Goal: Entertainment & Leisure: Consume media (video, audio)

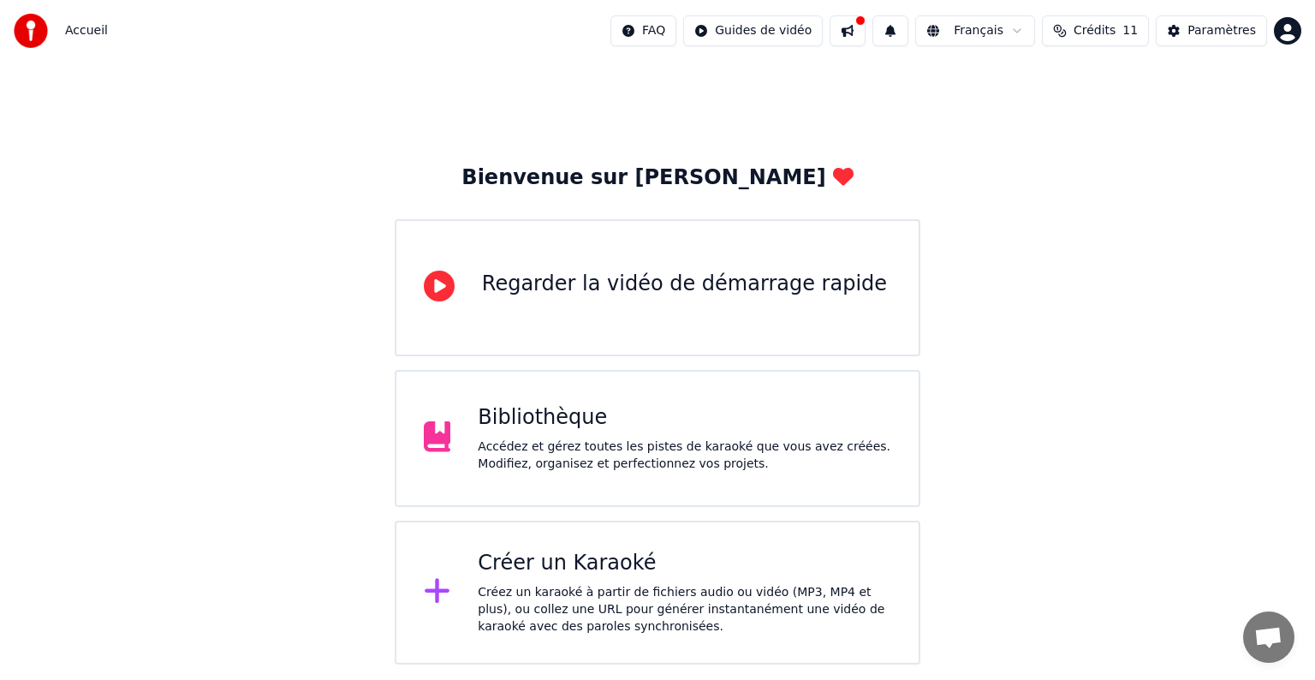
click at [49, 28] on div at bounding box center [36, 31] width 45 height 34
click at [45, 28] on img at bounding box center [31, 31] width 34 height 34
click at [536, 421] on div "Bibliothèque" at bounding box center [685, 417] width 414 height 27
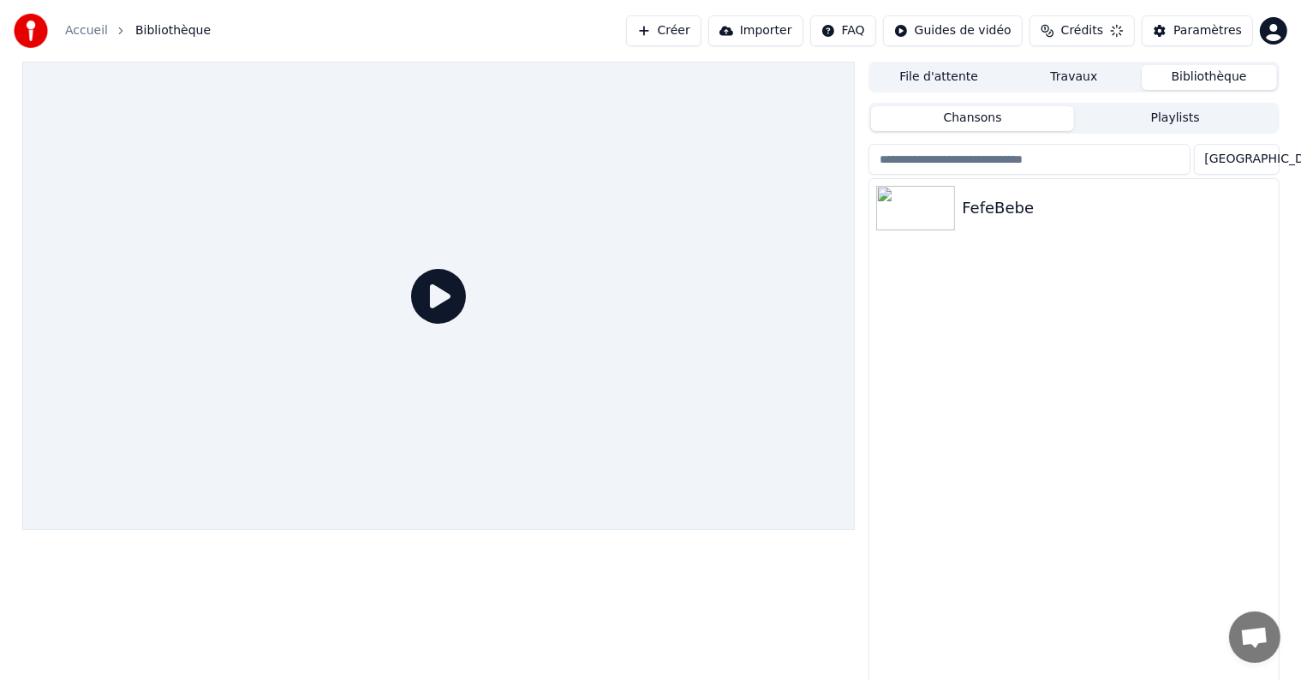
click at [536, 421] on div at bounding box center [438, 296] width 833 height 468
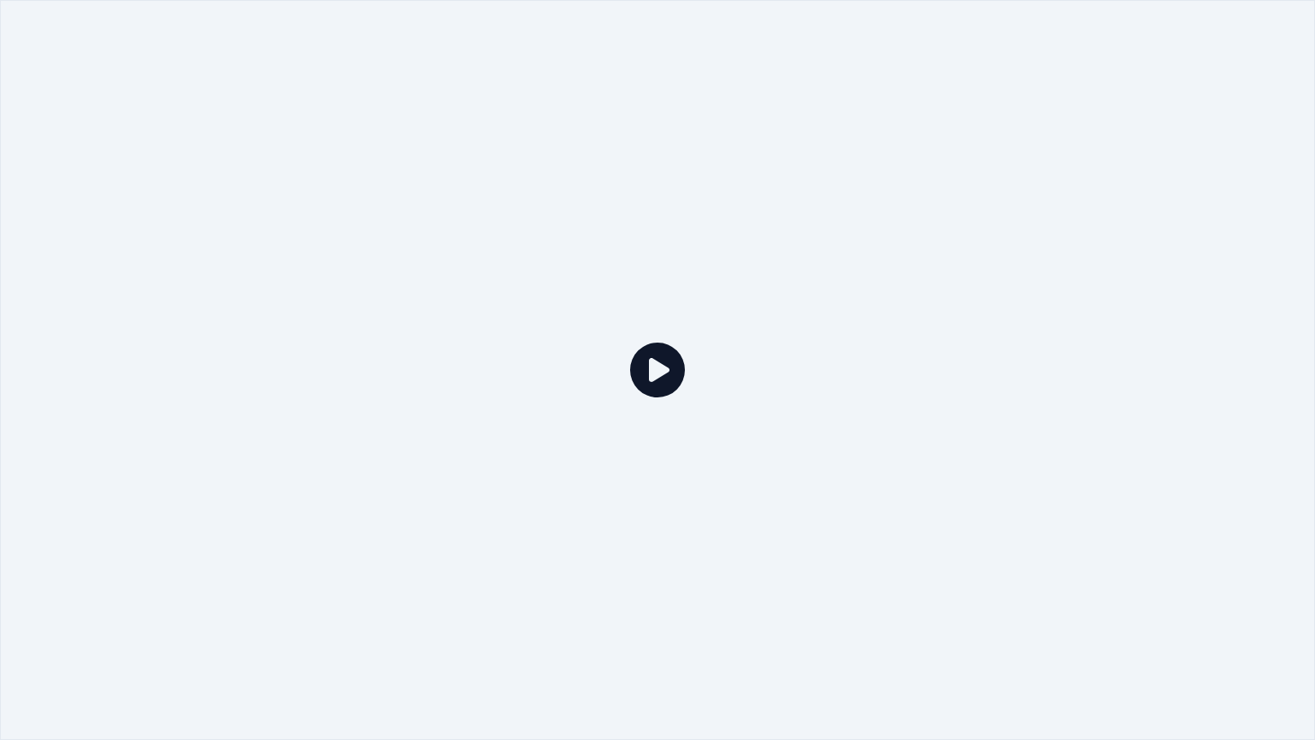
click at [652, 367] on icon at bounding box center [657, 370] width 55 height 55
click at [647, 370] on icon at bounding box center [657, 370] width 55 height 55
drag, startPoint x: 647, startPoint y: 370, endPoint x: 647, endPoint y: 349, distance: 20.6
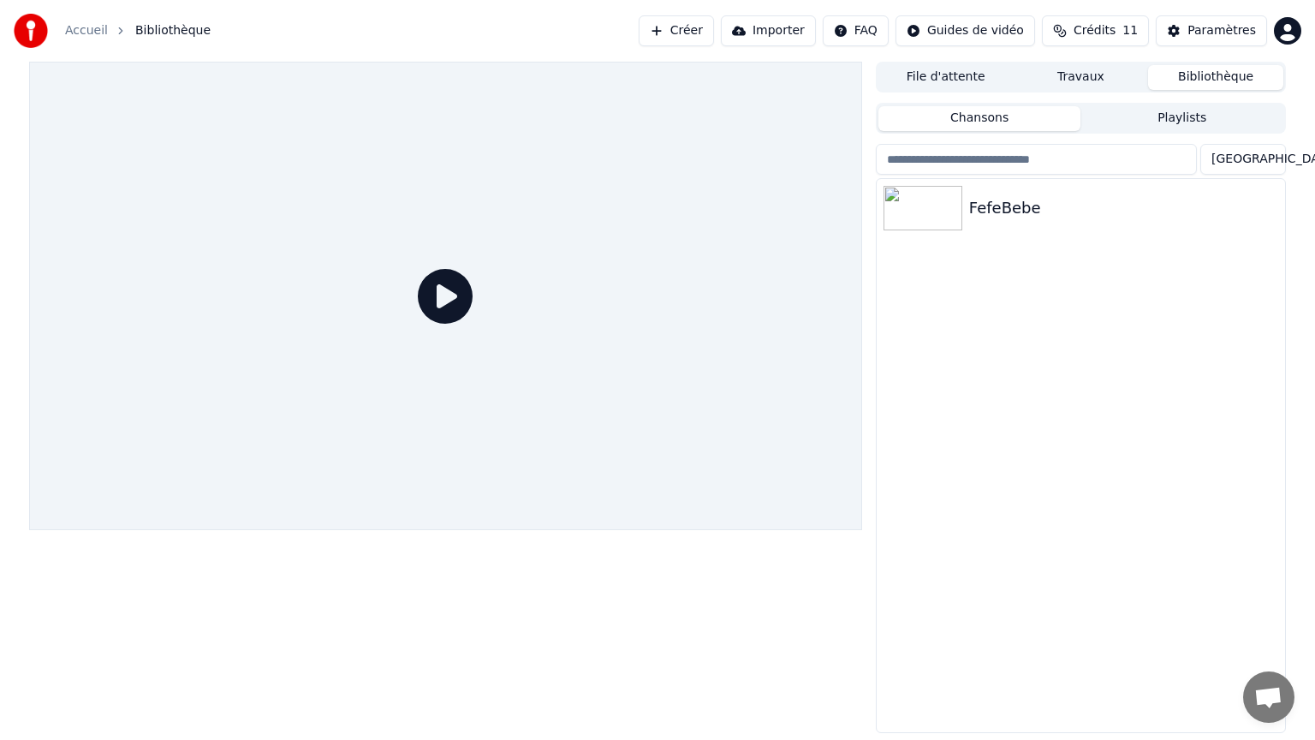
click at [647, 349] on div at bounding box center [445, 296] width 833 height 468
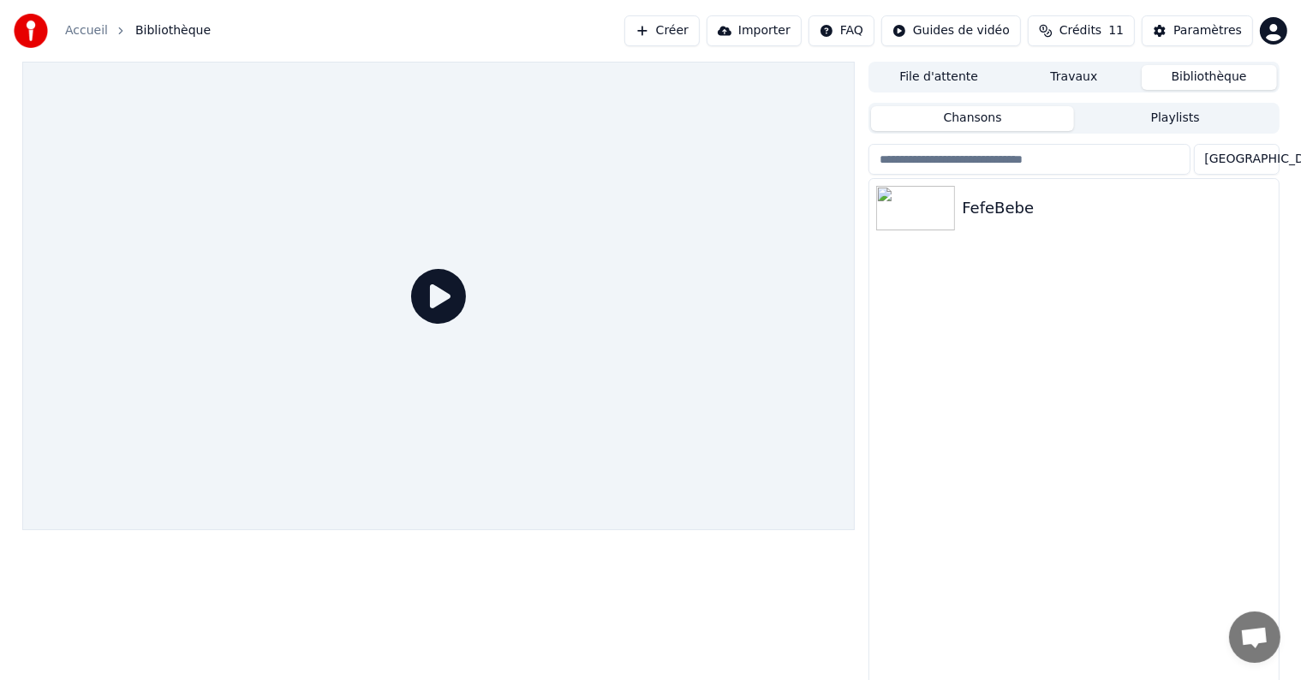
click at [442, 294] on icon at bounding box center [438, 296] width 55 height 55
click at [438, 312] on icon at bounding box center [438, 296] width 55 height 55
click at [431, 299] on icon at bounding box center [438, 296] width 55 height 55
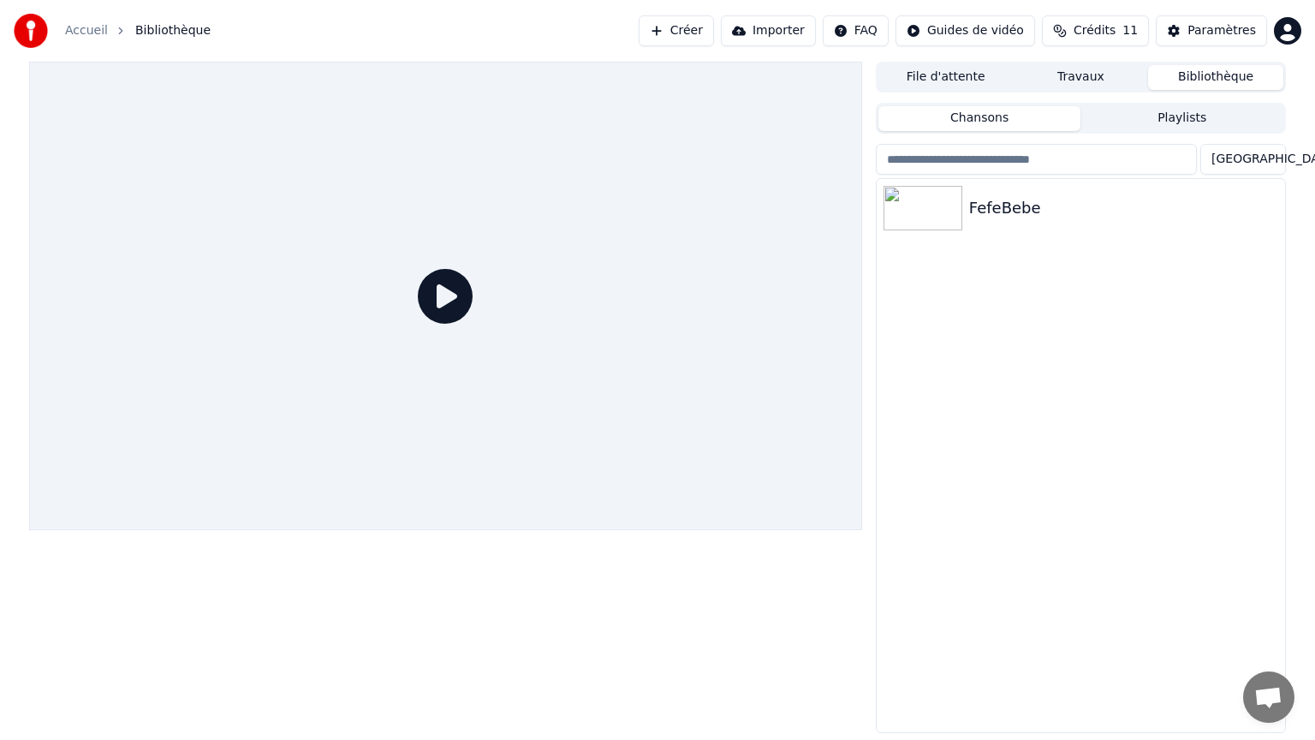
click at [431, 319] on div at bounding box center [445, 296] width 833 height 468
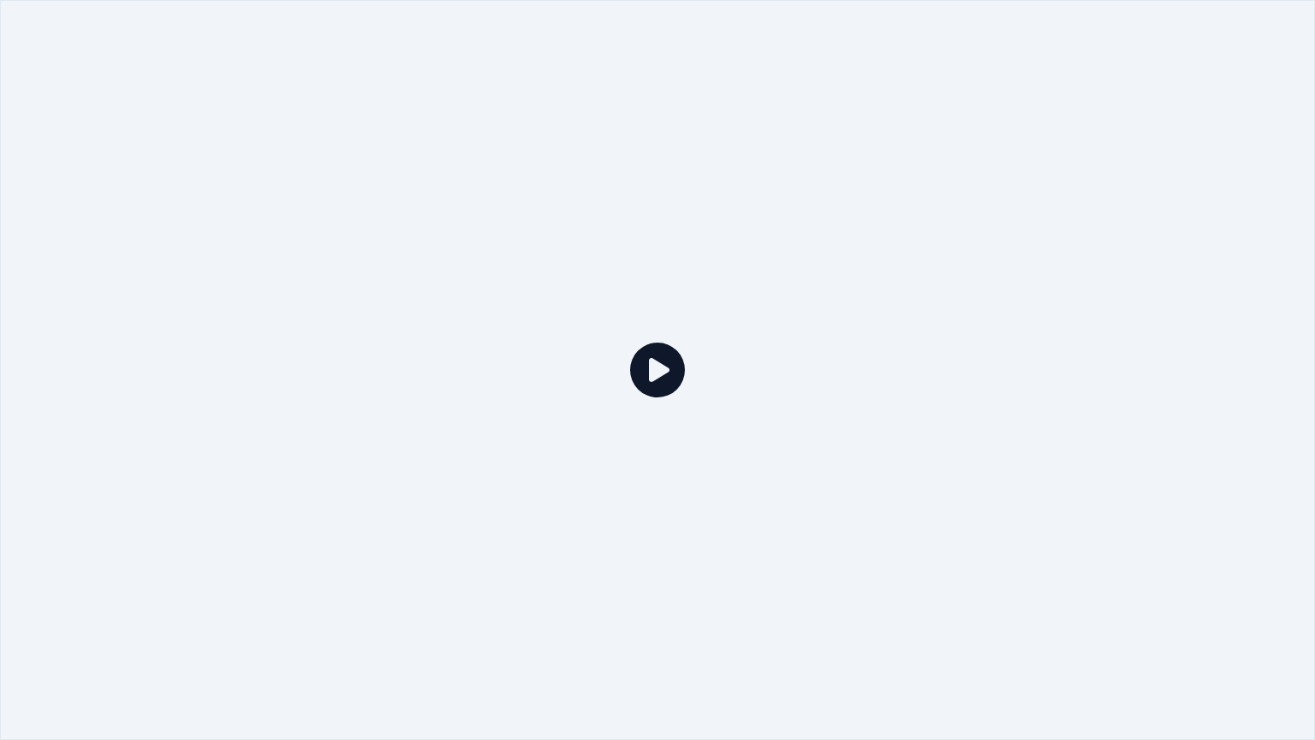
click at [431, 319] on div at bounding box center [657, 370] width 1315 height 740
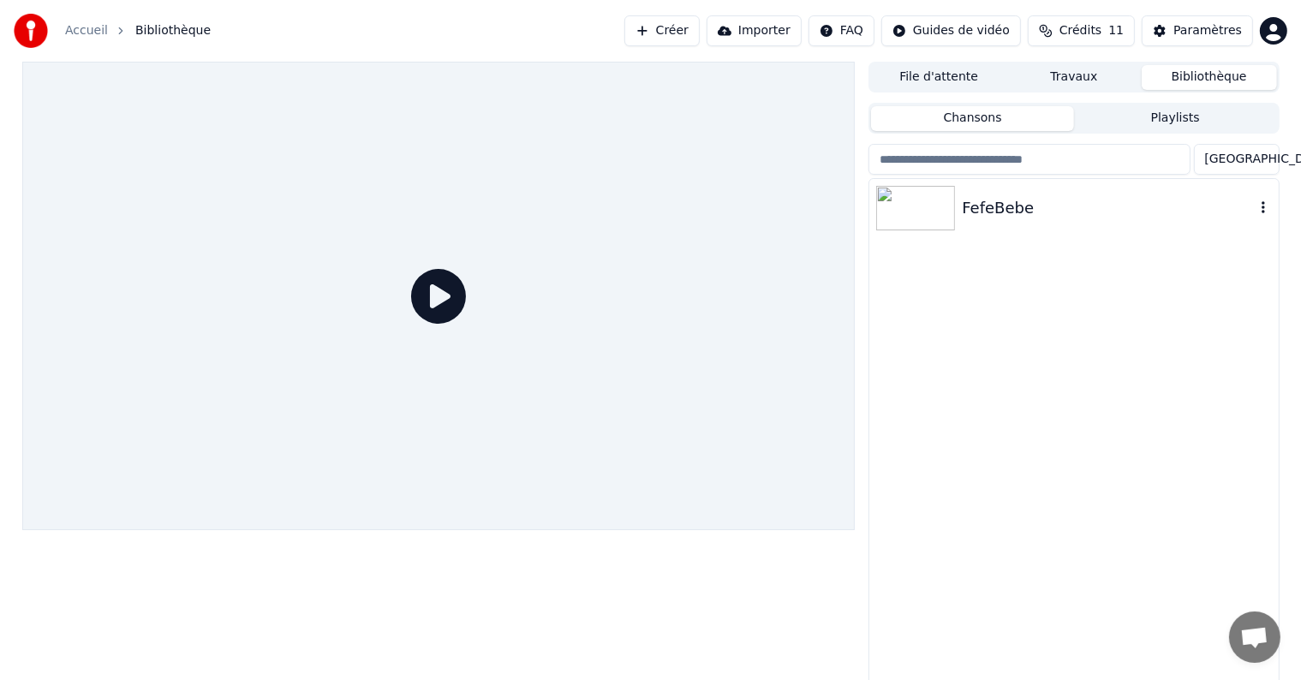
click at [911, 217] on img at bounding box center [915, 208] width 79 height 45
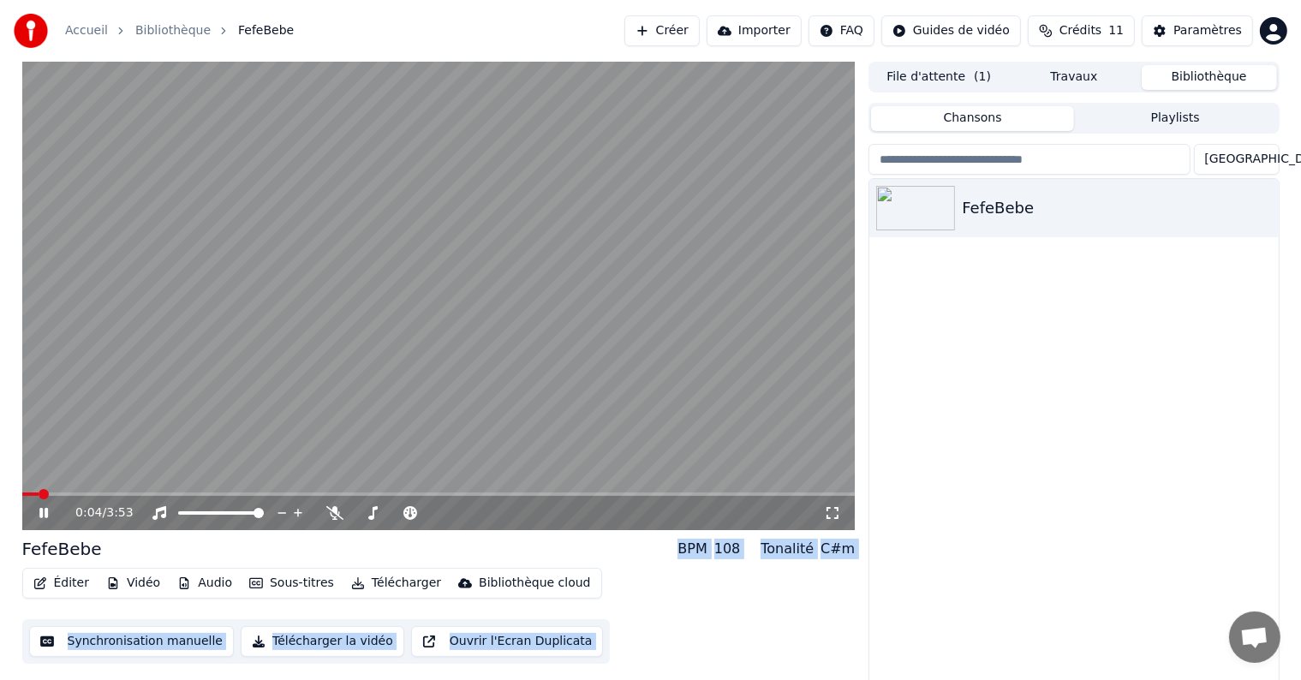
click at [485, 365] on video at bounding box center [438, 296] width 833 height 468
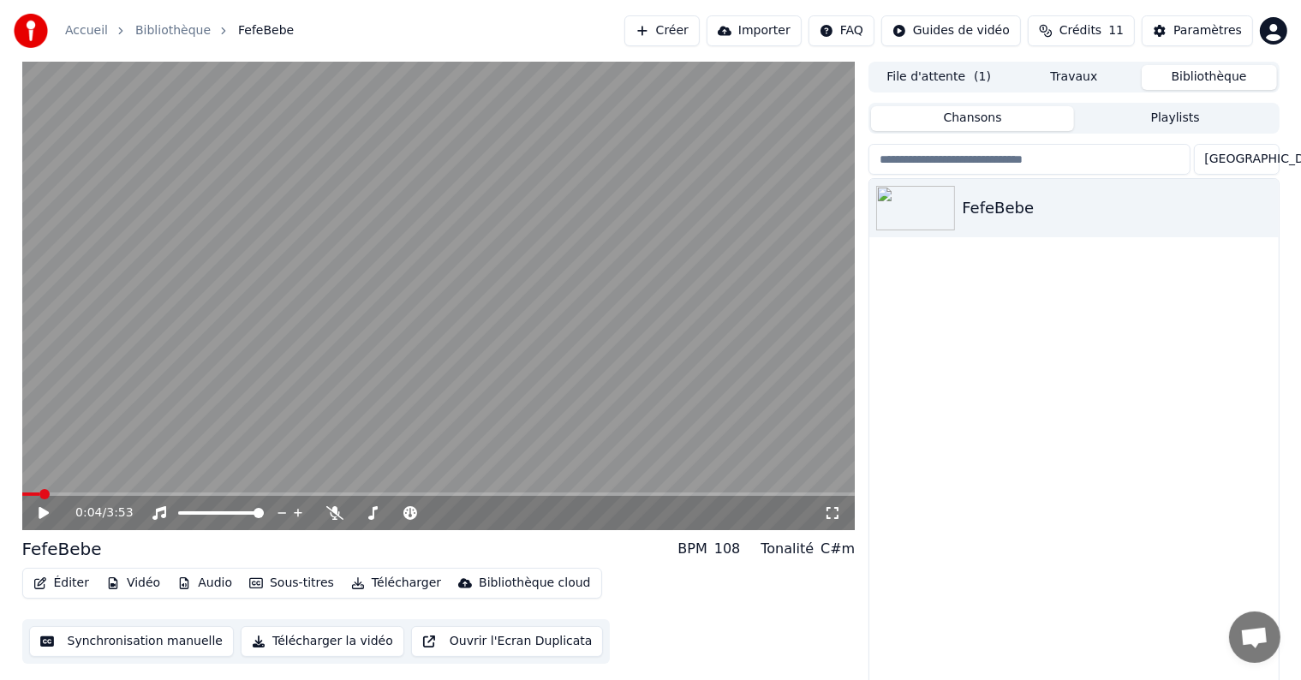
click at [836, 515] on icon at bounding box center [832, 513] width 17 height 14
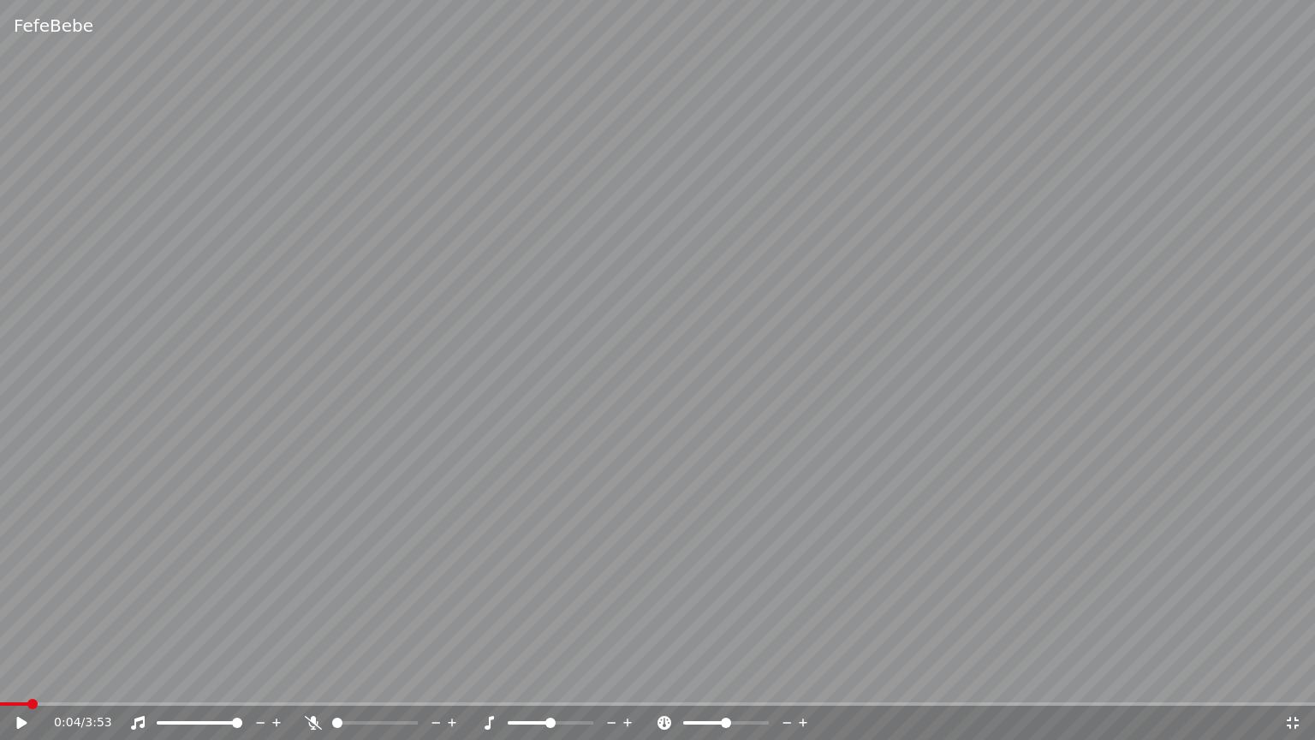
click at [21, 679] on icon at bounding box center [22, 723] width 10 height 12
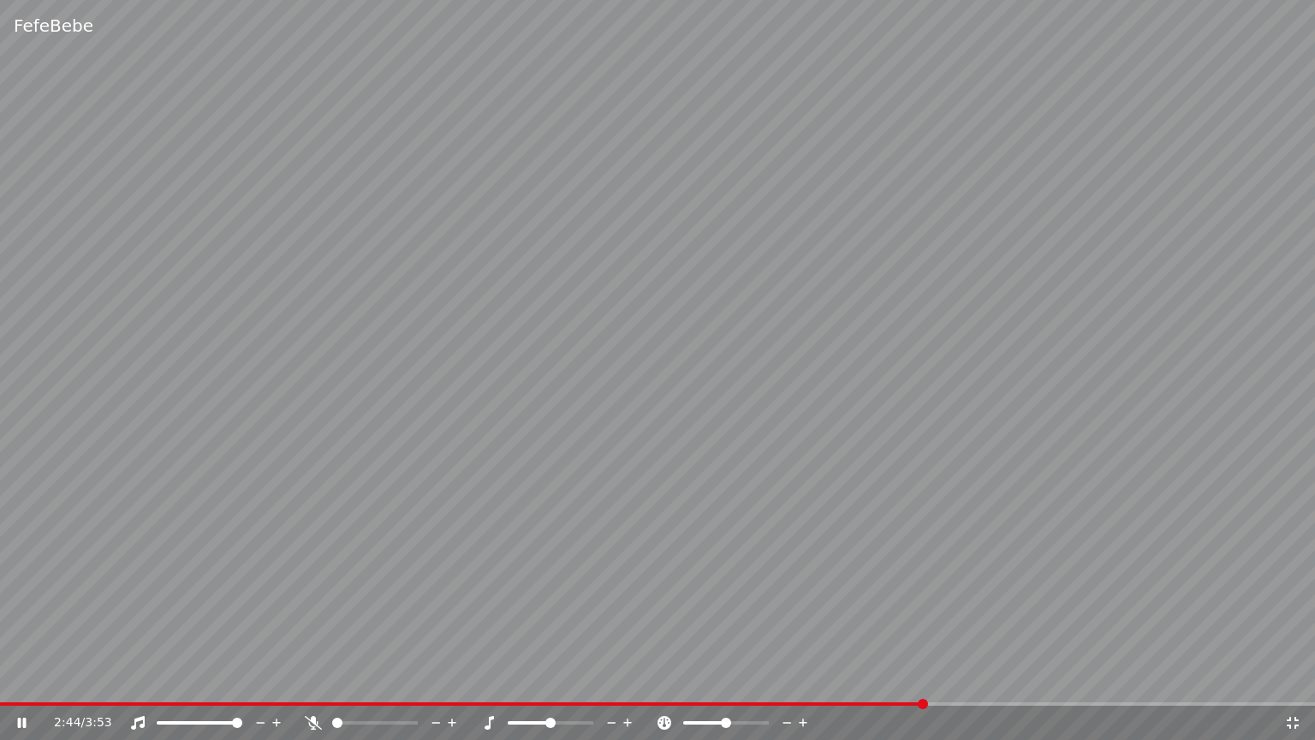
click at [907, 679] on div "2:44 / 3:53" at bounding box center [657, 723] width 1315 height 34
click at [901, 679] on div "FefeBebe 2:45 / 3:53" at bounding box center [657, 370] width 1315 height 740
click at [901, 679] on span at bounding box center [466, 703] width 933 height 3
click at [879, 679] on span at bounding box center [439, 703] width 879 height 3
click at [17, 679] on icon at bounding box center [22, 723] width 10 height 12
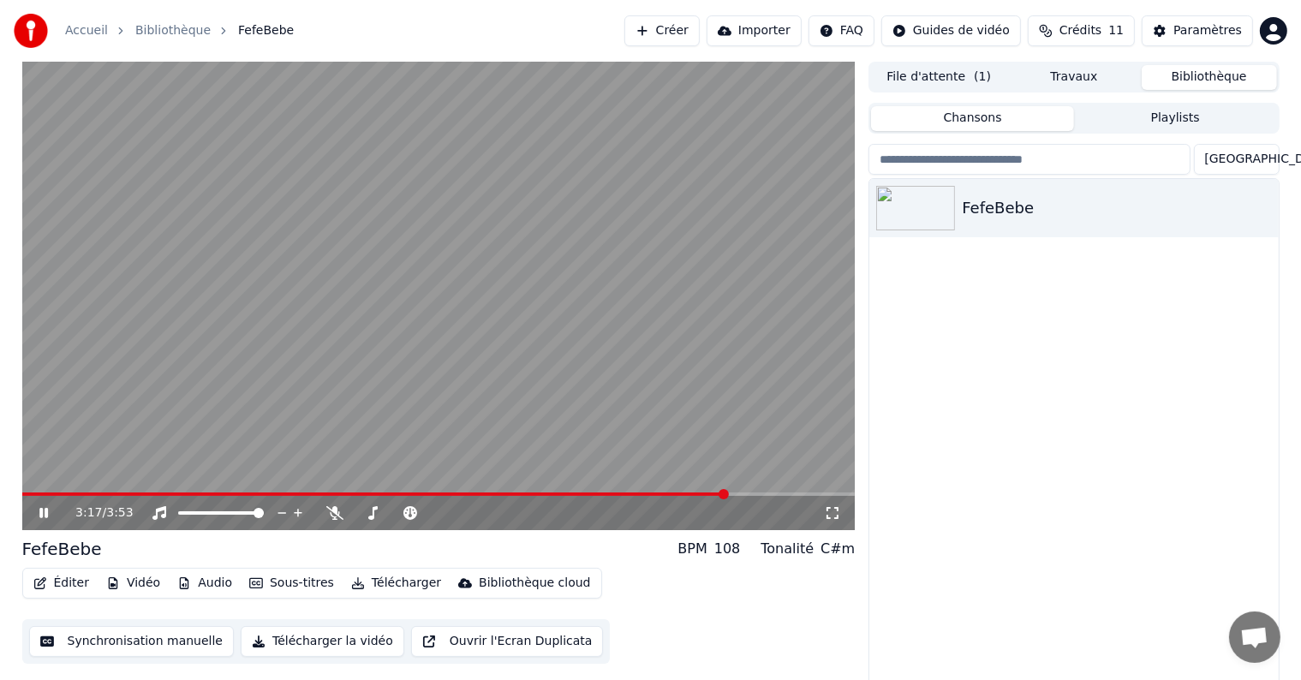
click at [38, 506] on icon at bounding box center [56, 513] width 40 height 14
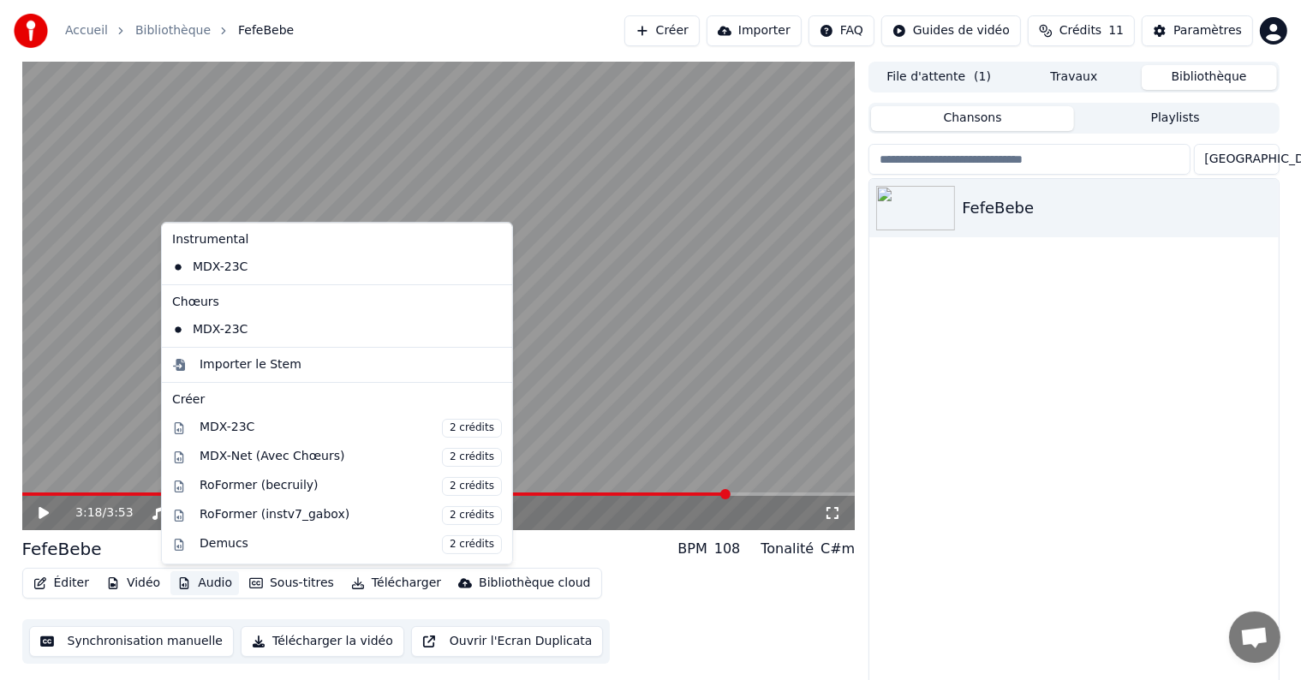
click at [199, 586] on button "Audio" at bounding box center [204, 583] width 69 height 24
click at [223, 324] on div "MDX-23C" at bounding box center [324, 329] width 318 height 27
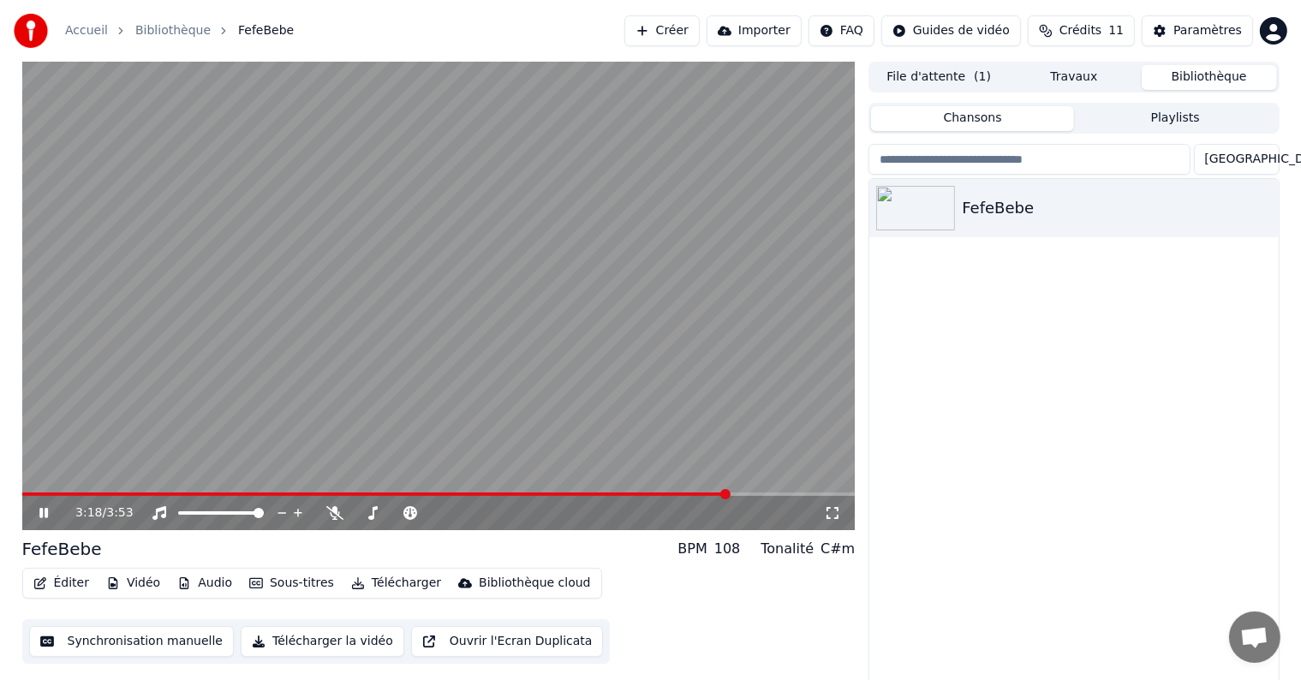
click at [47, 516] on icon at bounding box center [43, 513] width 9 height 10
click at [36, 517] on icon at bounding box center [56, 513] width 40 height 14
click at [210, 495] on span at bounding box center [116, 493] width 189 height 3
click at [39, 513] on icon at bounding box center [56, 513] width 40 height 14
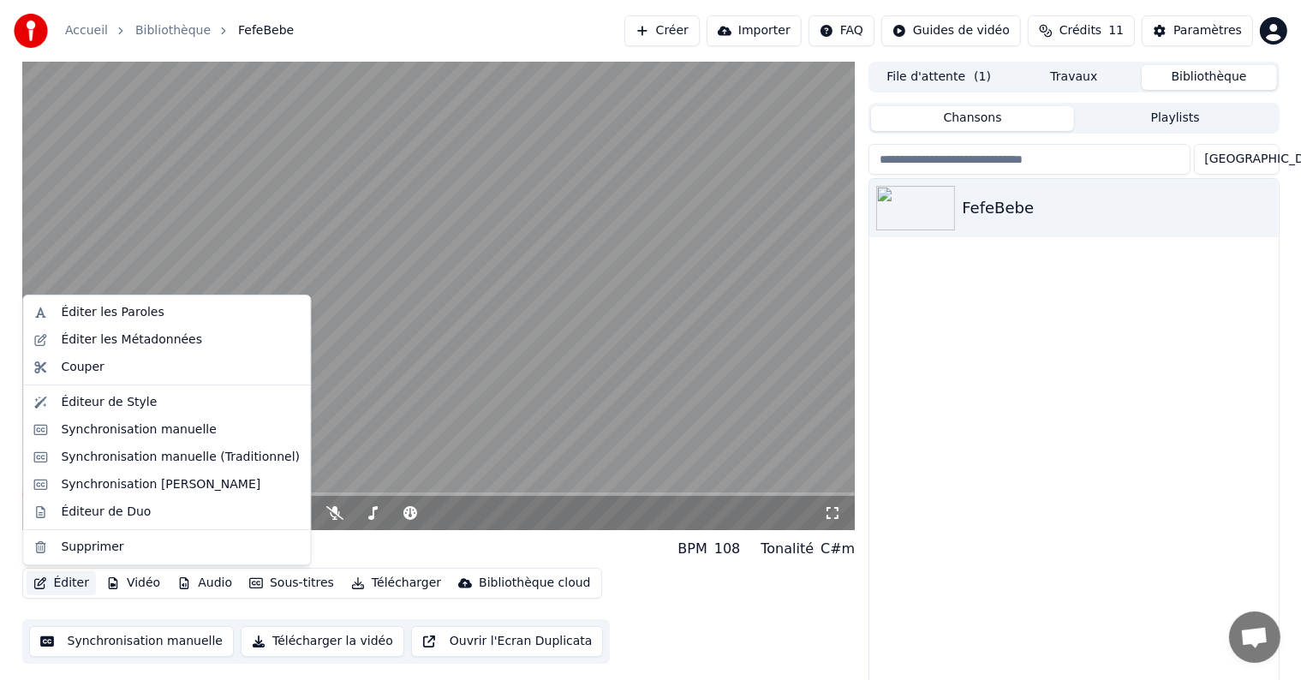
click at [65, 590] on button "Éditer" at bounding box center [61, 583] width 69 height 24
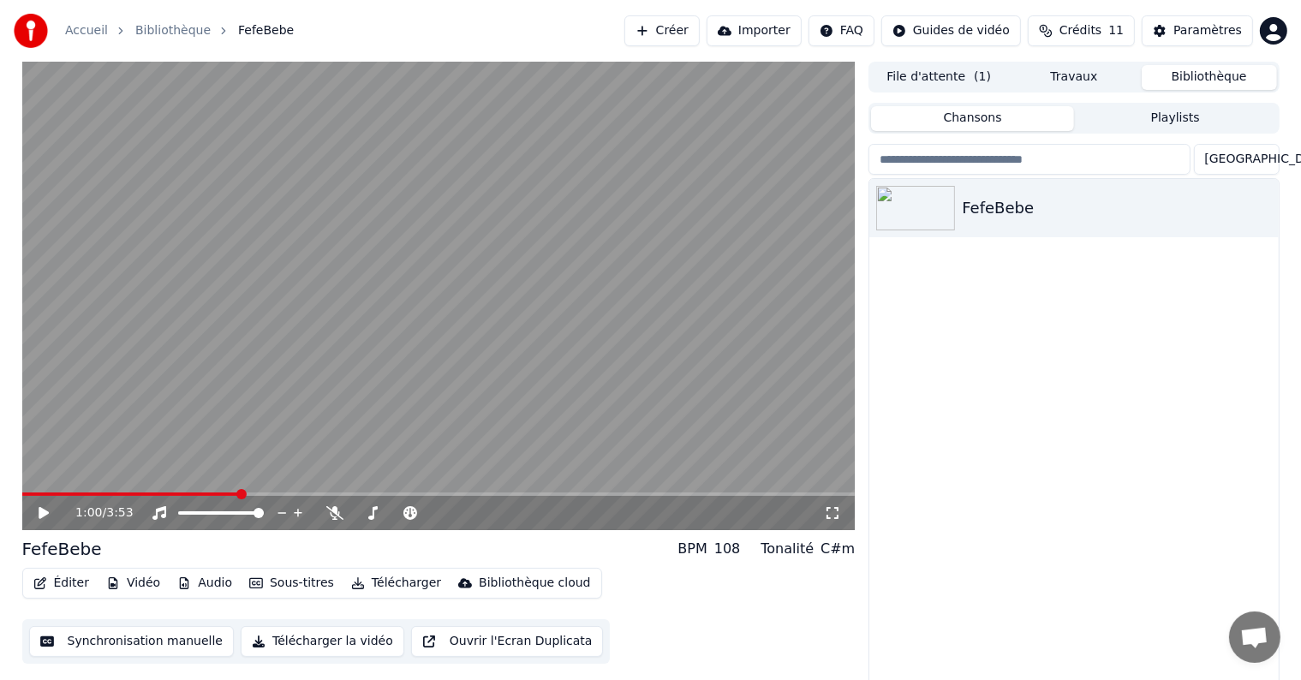
click at [935, 441] on div "FefeBebe" at bounding box center [1073, 433] width 408 height 509
